Goal: Check status

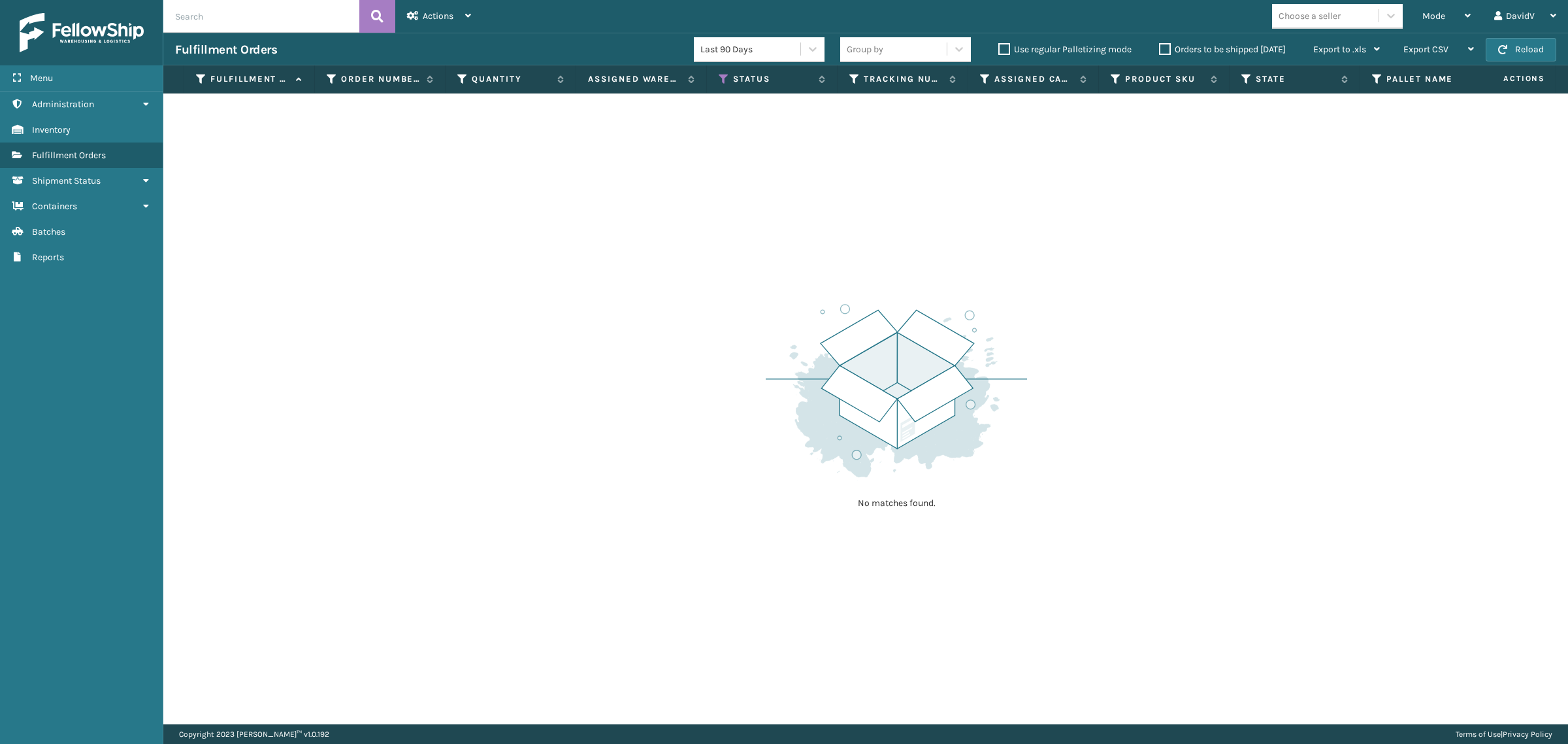
click at [1170, 50] on label "Orders to be shipped [DATE]" at bounding box center [1222, 49] width 126 height 11
click at [1160, 50] on input "Orders to be shipped [DATE]" at bounding box center [1159, 46] width 1 height 9
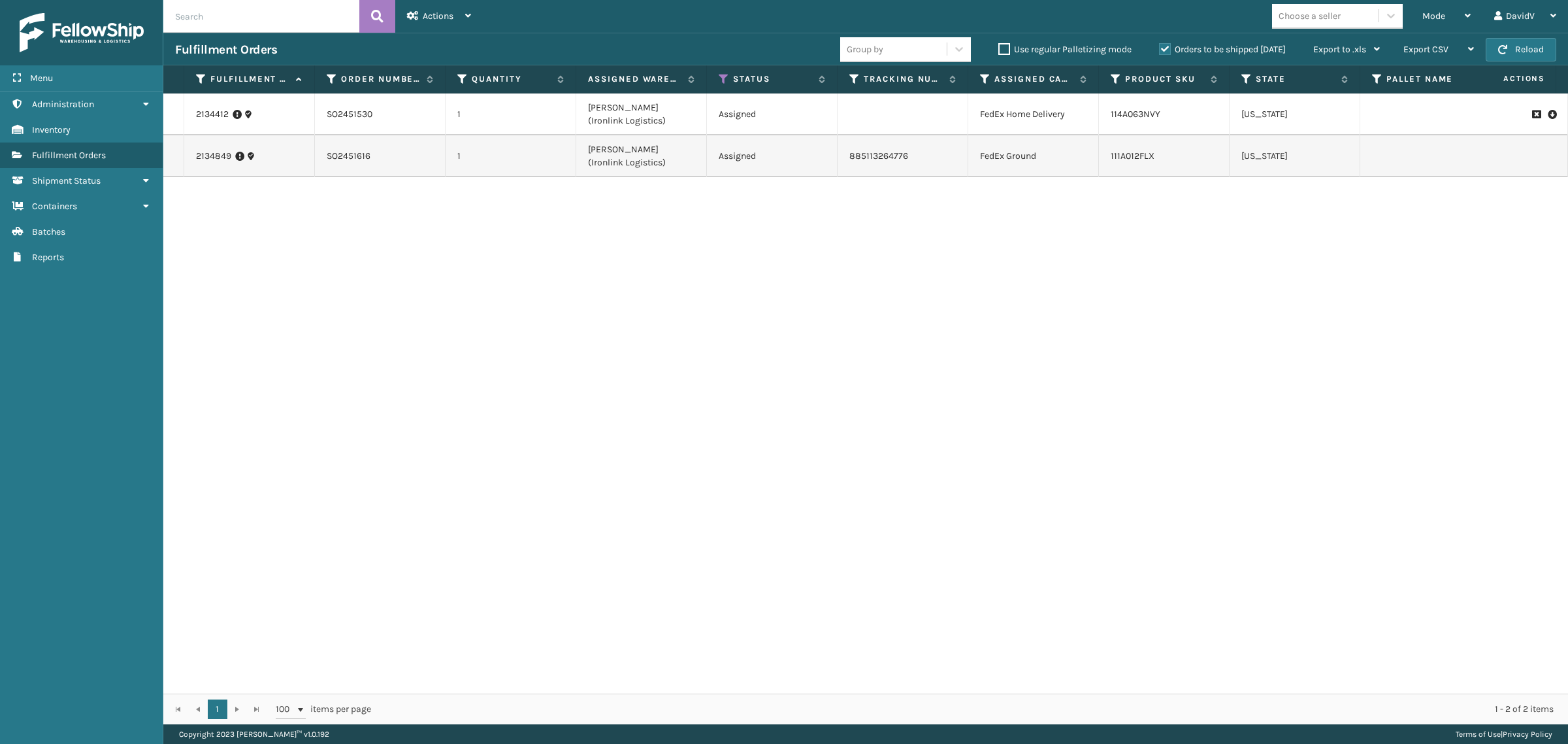
click at [1170, 50] on label "Orders to be shipped [DATE]" at bounding box center [1222, 49] width 126 height 11
click at [1160, 50] on input "Orders to be shipped [DATE]" at bounding box center [1159, 46] width 1 height 9
click at [1170, 50] on label "Orders to be shipped [DATE]" at bounding box center [1222, 49] width 126 height 11
click at [1160, 50] on input "Orders to be shipped [DATE]" at bounding box center [1159, 46] width 1 height 9
click at [1170, 50] on label "Orders to be shipped [DATE]" at bounding box center [1222, 49] width 126 height 11
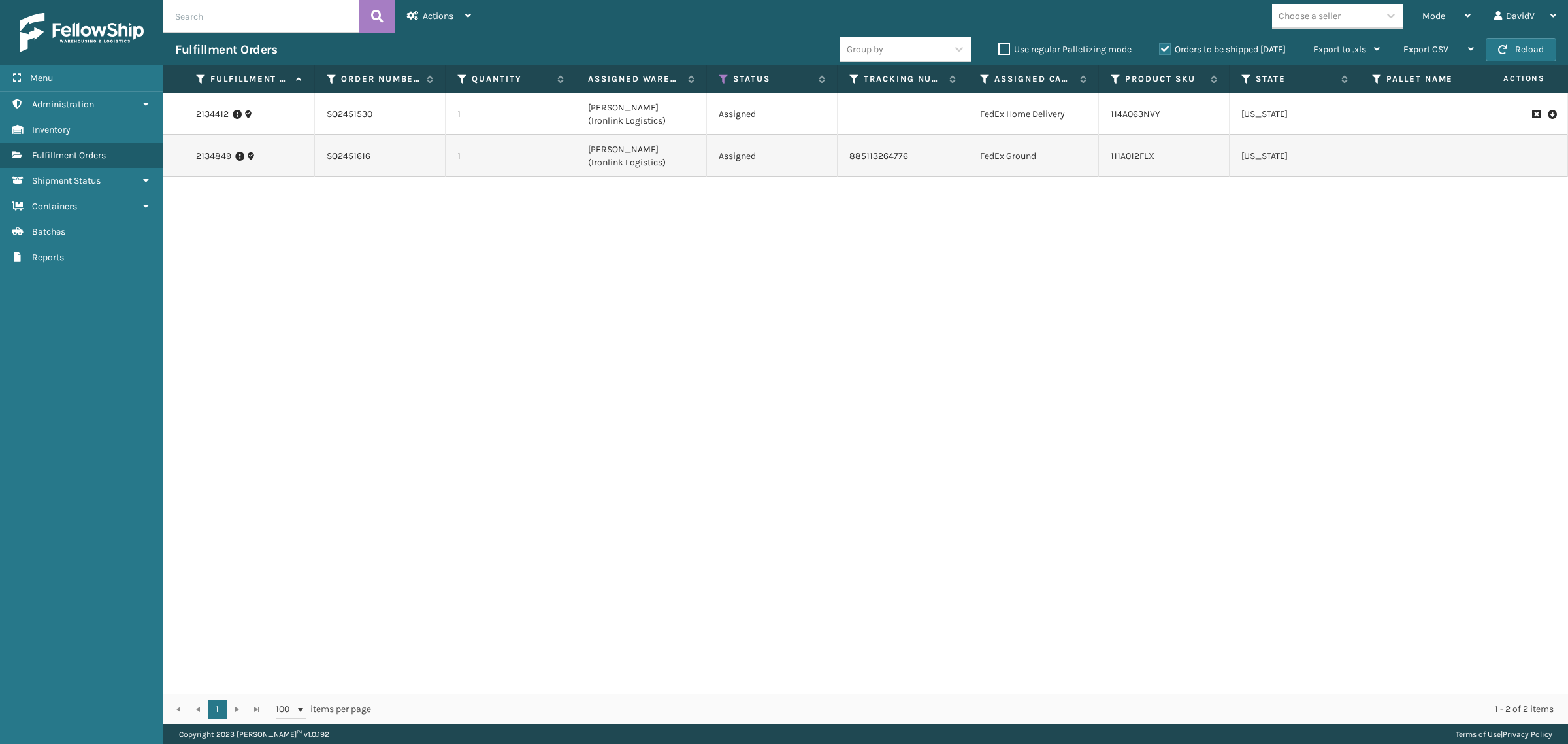
click at [1160, 50] on input "Orders to be shipped [DATE]" at bounding box center [1159, 46] width 1 height 9
